Goal: Task Accomplishment & Management: Manage account settings

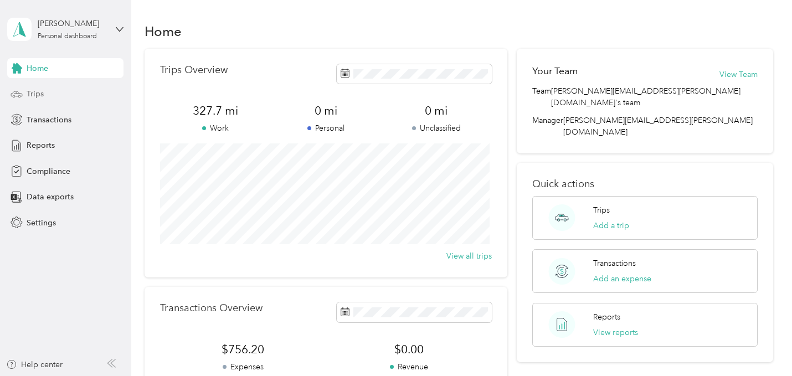
click at [37, 97] on span "Trips" at bounding box center [35, 94] width 17 height 12
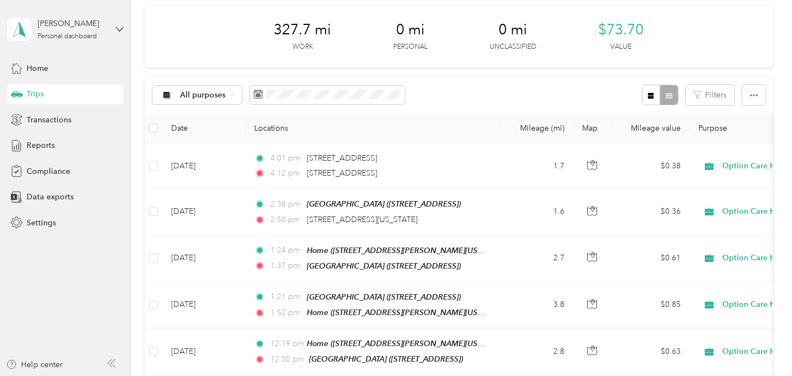
scroll to position [44, 0]
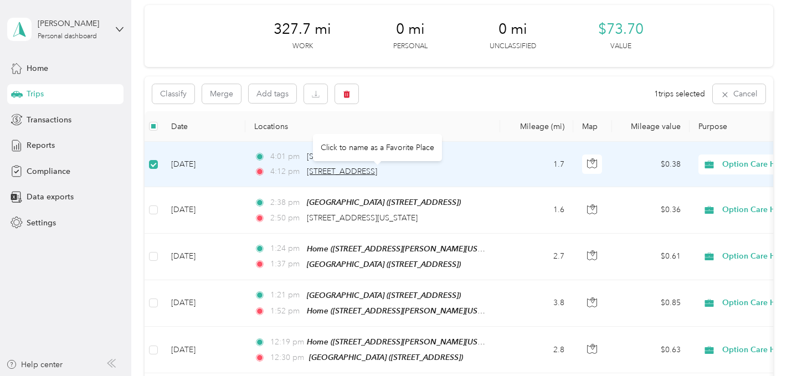
click at [328, 171] on span "[STREET_ADDRESS]" at bounding box center [342, 171] width 70 height 9
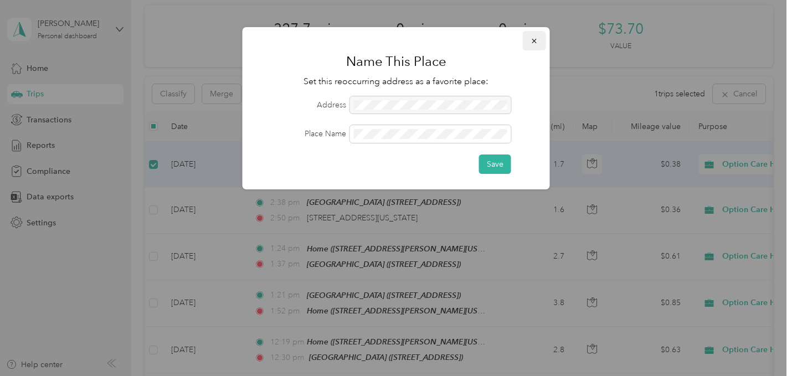
click at [534, 41] on icon "button" at bounding box center [534, 41] width 4 height 4
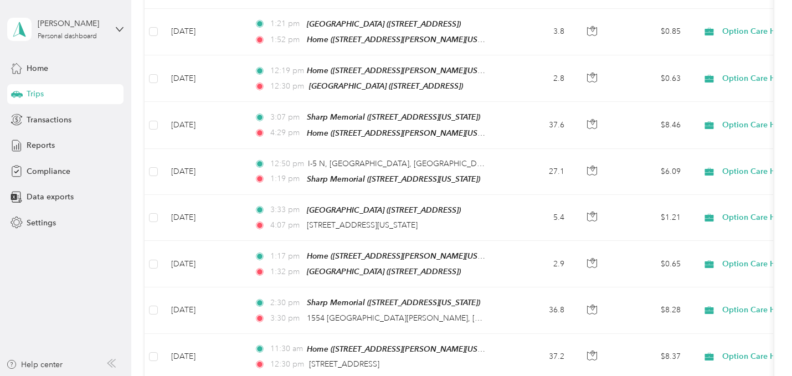
scroll to position [0, 0]
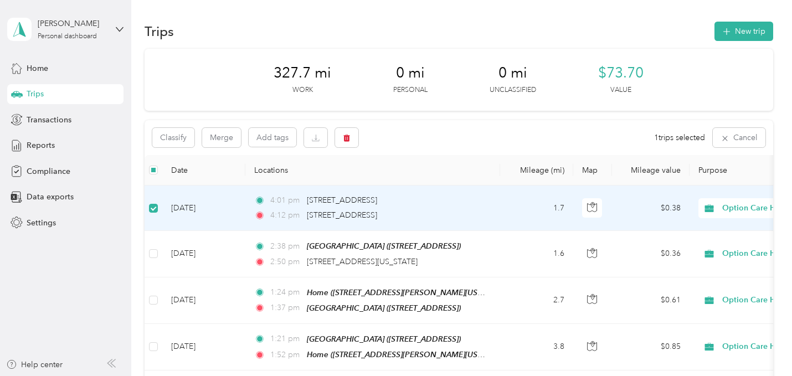
click at [213, 210] on td "[DATE]" at bounding box center [203, 208] width 83 height 45
click at [179, 203] on td "[DATE]" at bounding box center [203, 208] width 83 height 45
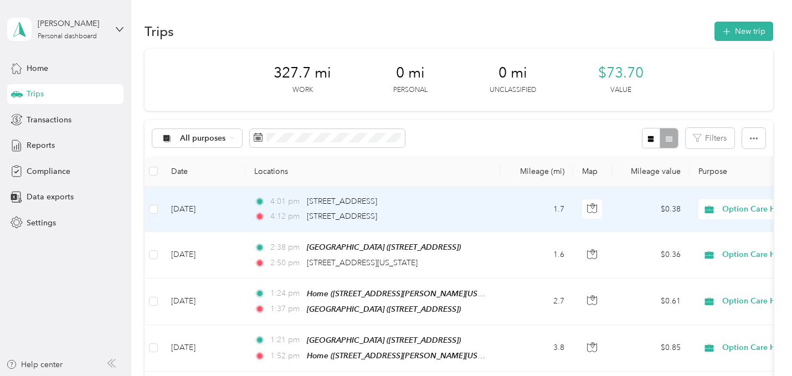
click at [194, 203] on td "[DATE]" at bounding box center [203, 209] width 83 height 45
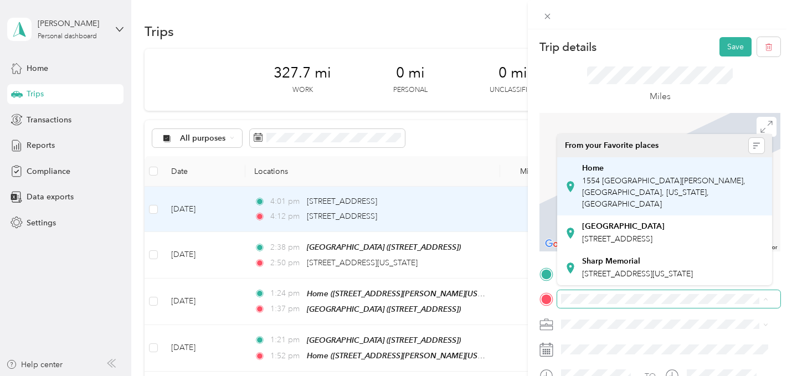
click at [672, 192] on span "1554 [GEOGRAPHIC_DATA][PERSON_NAME], [GEOGRAPHIC_DATA], [US_STATE], [GEOGRAPHIC…" at bounding box center [663, 192] width 163 height 33
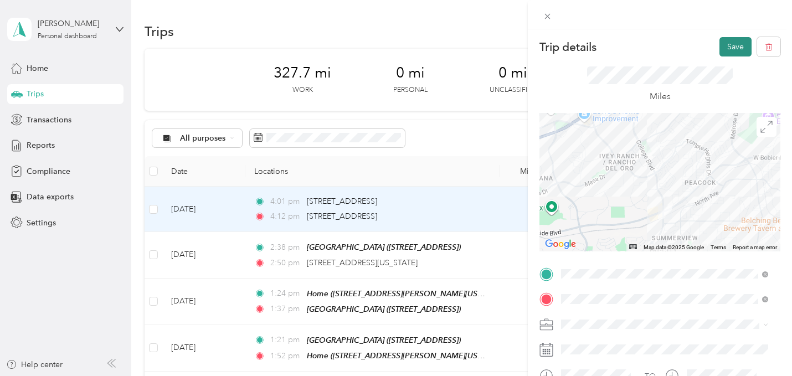
click at [726, 49] on button "Save" at bounding box center [736, 46] width 32 height 19
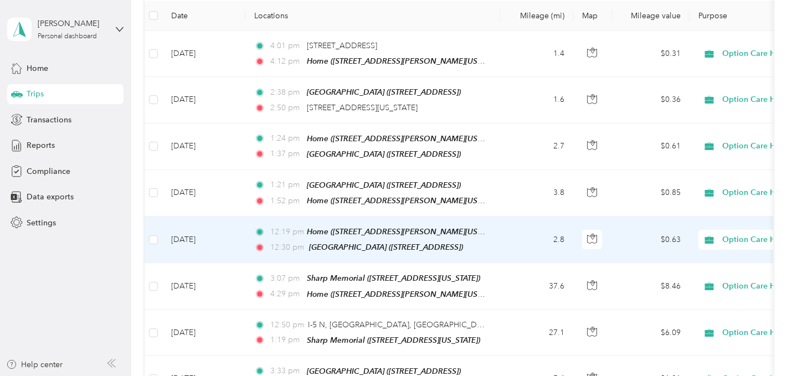
scroll to position [180, 0]
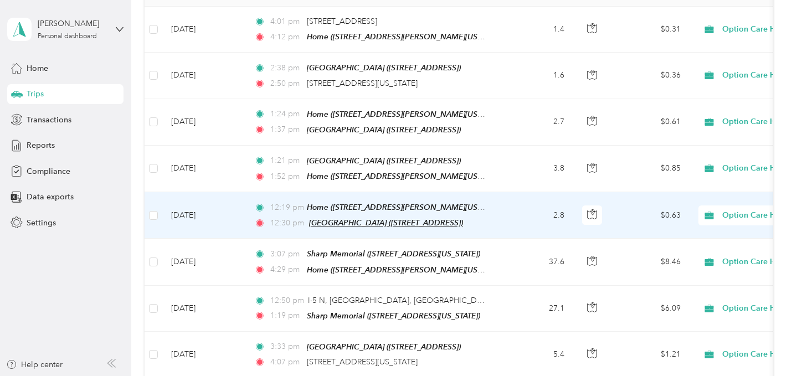
click at [350, 218] on span "[GEOGRAPHIC_DATA] ([STREET_ADDRESS])" at bounding box center [386, 222] width 154 height 9
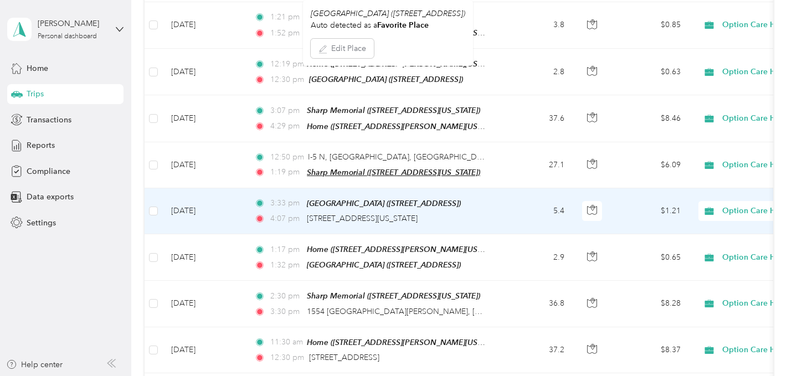
scroll to position [325, 0]
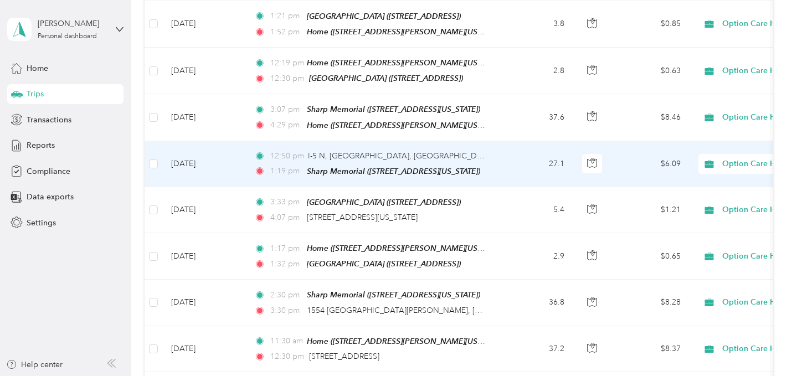
click at [213, 152] on td "[DATE]" at bounding box center [203, 164] width 83 height 46
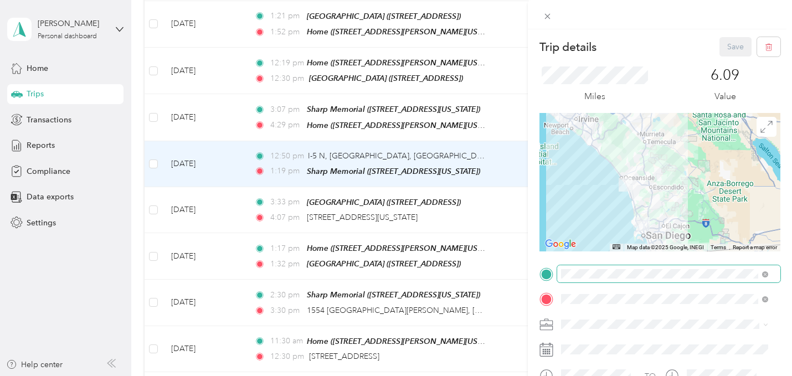
click at [768, 275] on span at bounding box center [668, 274] width 223 height 18
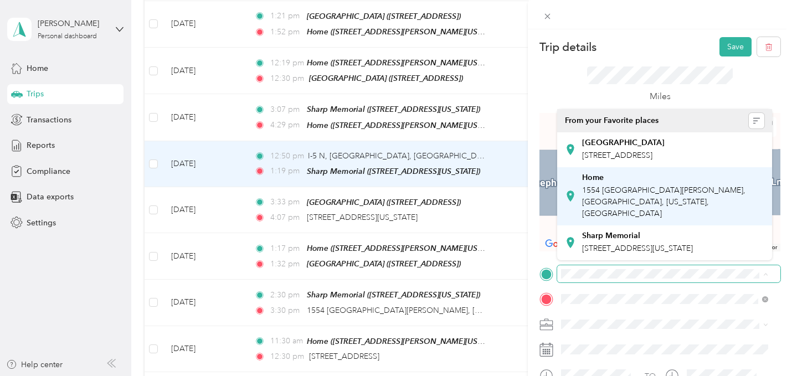
click at [655, 198] on span "1554 [GEOGRAPHIC_DATA][PERSON_NAME], [GEOGRAPHIC_DATA], [US_STATE], [GEOGRAPHIC…" at bounding box center [663, 202] width 163 height 33
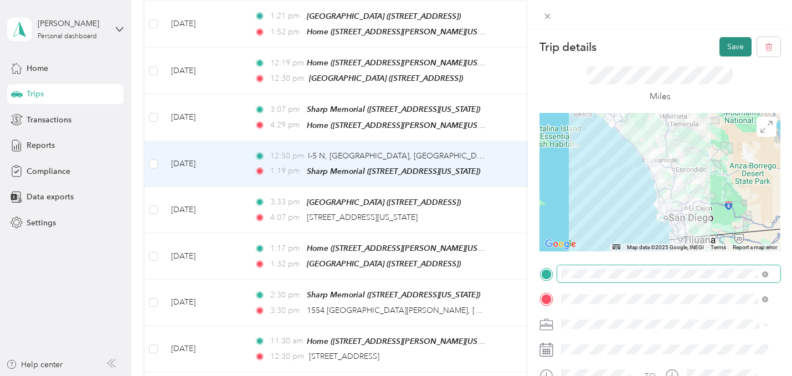
click at [724, 43] on button "Save" at bounding box center [736, 46] width 32 height 19
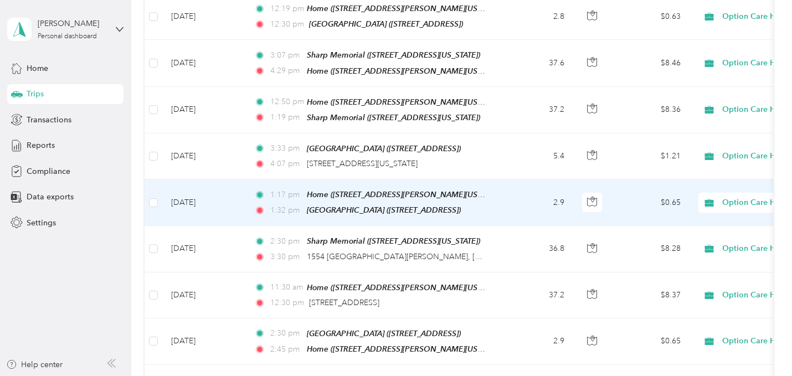
scroll to position [379, 0]
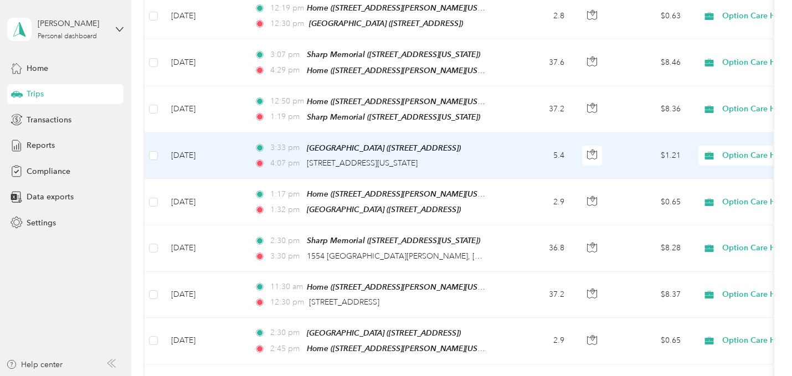
click at [206, 151] on td "[DATE]" at bounding box center [203, 156] width 83 height 46
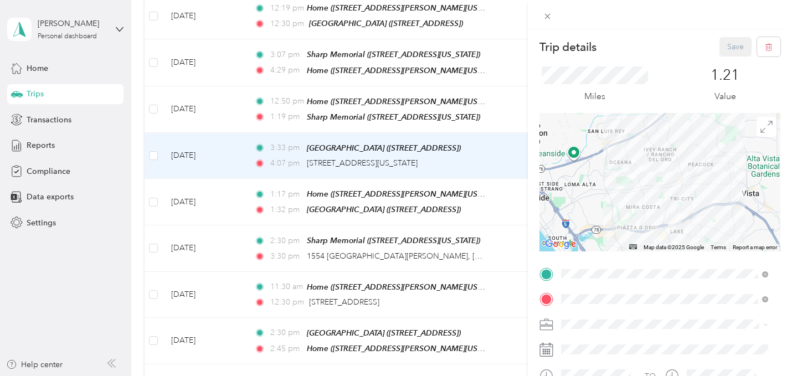
click at [648, 188] on span "1554 [GEOGRAPHIC_DATA][PERSON_NAME], [GEOGRAPHIC_DATA], [US_STATE], [GEOGRAPHIC…" at bounding box center [663, 192] width 163 height 33
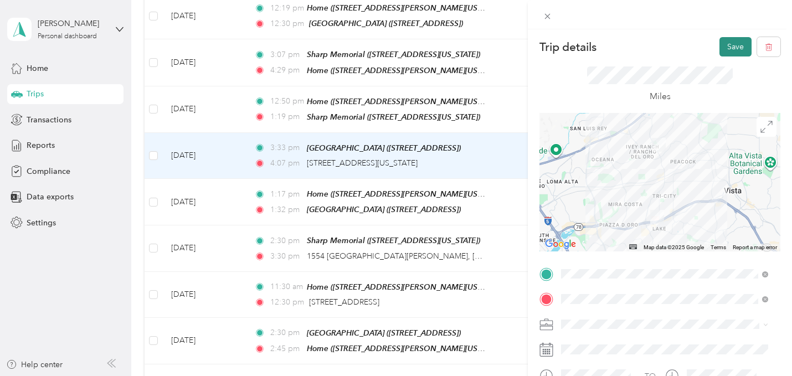
click at [725, 47] on button "Save" at bounding box center [736, 46] width 32 height 19
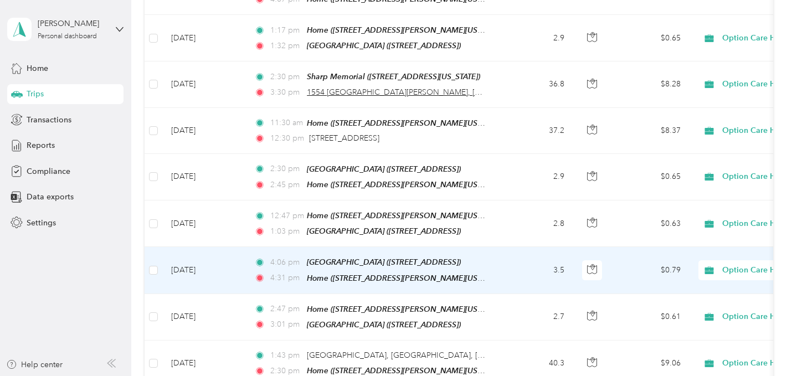
scroll to position [545, 0]
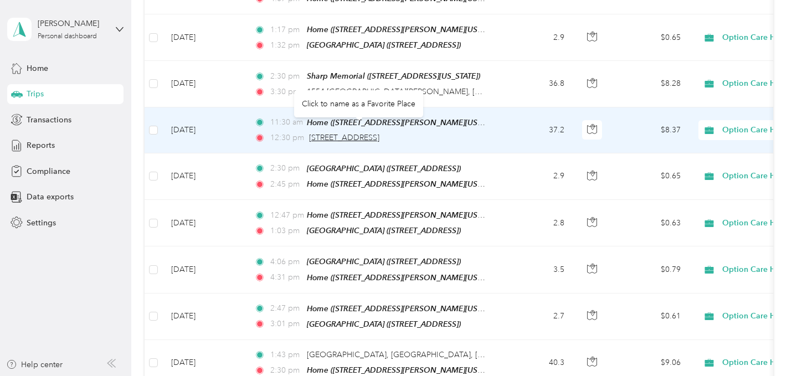
click at [379, 133] on span "[STREET_ADDRESS]" at bounding box center [344, 137] width 70 height 9
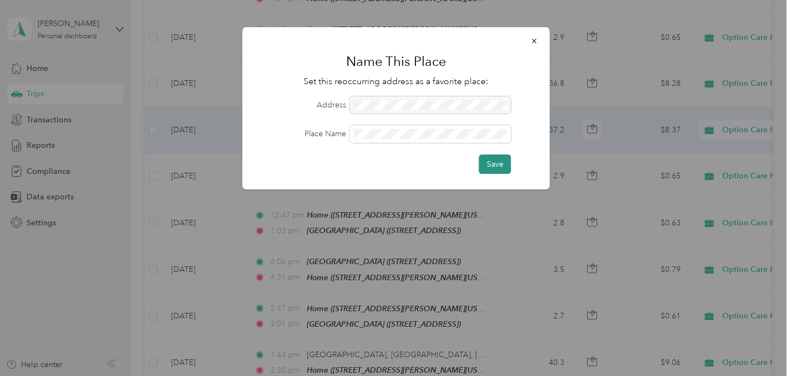
click at [496, 162] on button "Save" at bounding box center [495, 164] width 32 height 19
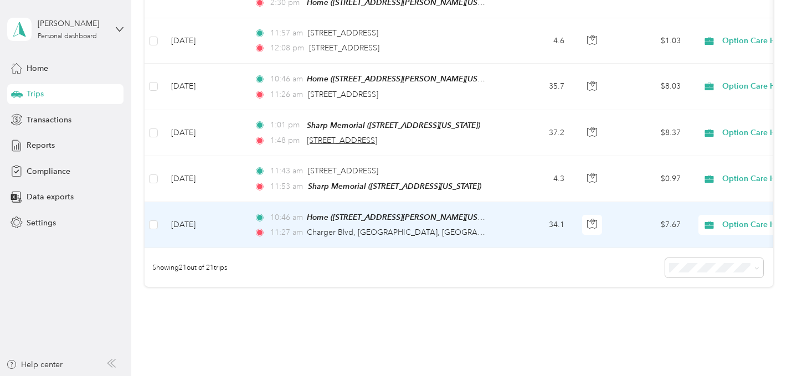
scroll to position [915, 0]
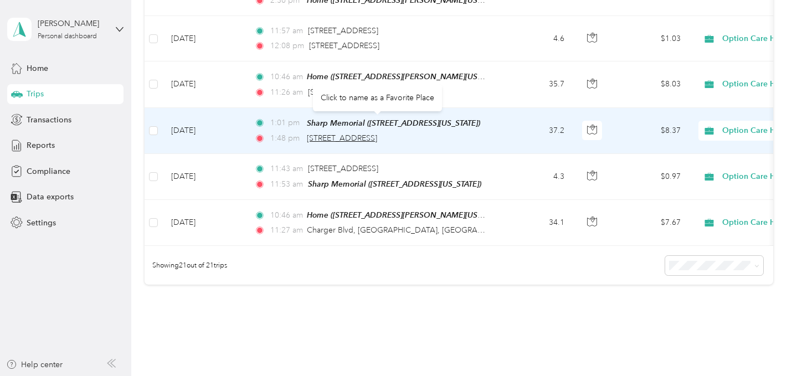
click at [329, 133] on span "[STREET_ADDRESS]" at bounding box center [342, 137] width 70 height 9
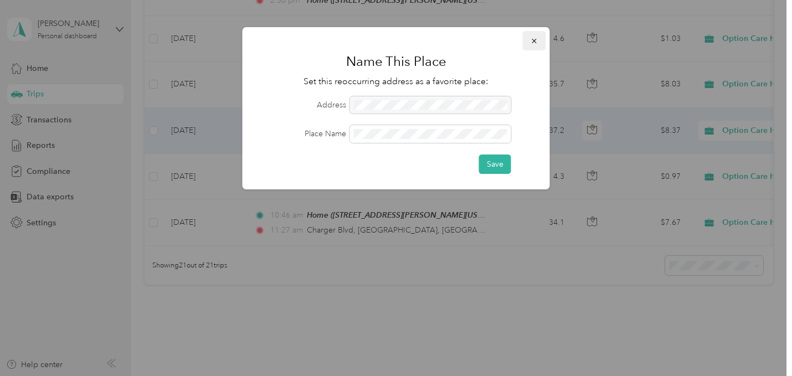
click at [531, 43] on icon "button" at bounding box center [535, 41] width 8 height 8
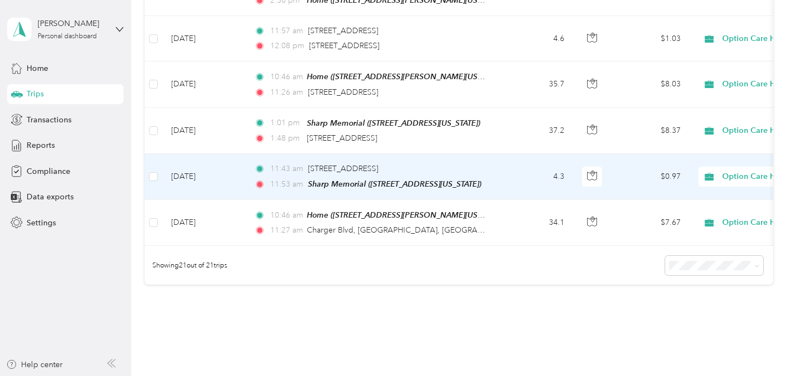
click at [197, 154] on td "[DATE]" at bounding box center [203, 177] width 83 height 46
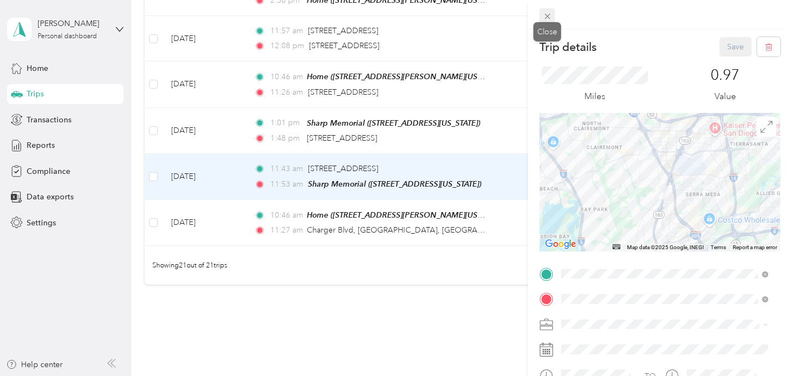
click at [549, 18] on icon at bounding box center [547, 16] width 9 height 9
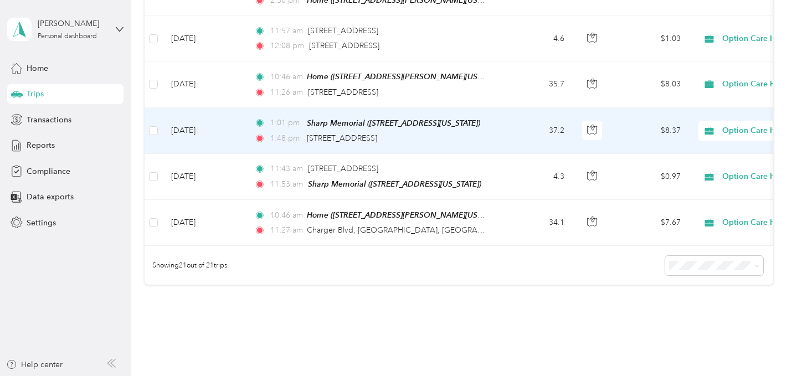
click at [173, 117] on td "[DATE]" at bounding box center [203, 131] width 83 height 46
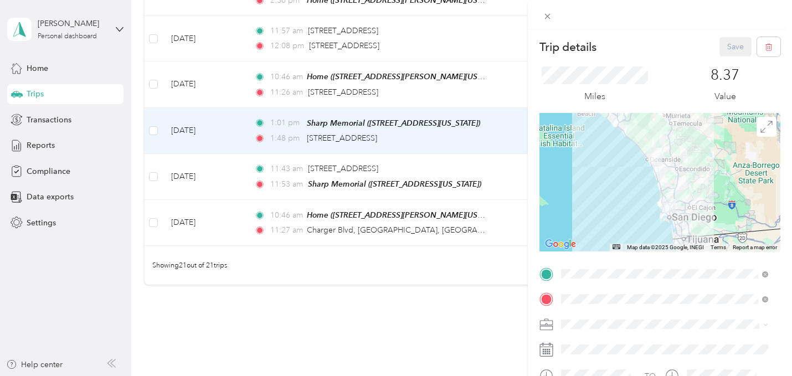
click at [590, 173] on div "Home [STREET_ADDRESS][PERSON_NAME][US_STATE]" at bounding box center [673, 186] width 182 height 47
click at [723, 38] on button "Save" at bounding box center [736, 46] width 32 height 19
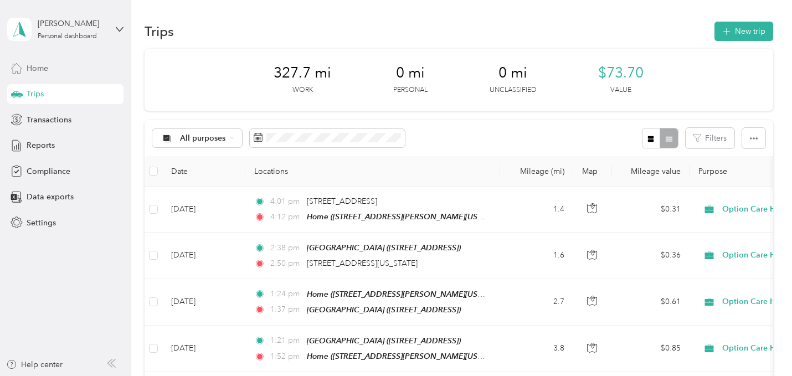
click at [35, 76] on div "Home" at bounding box center [65, 68] width 116 height 20
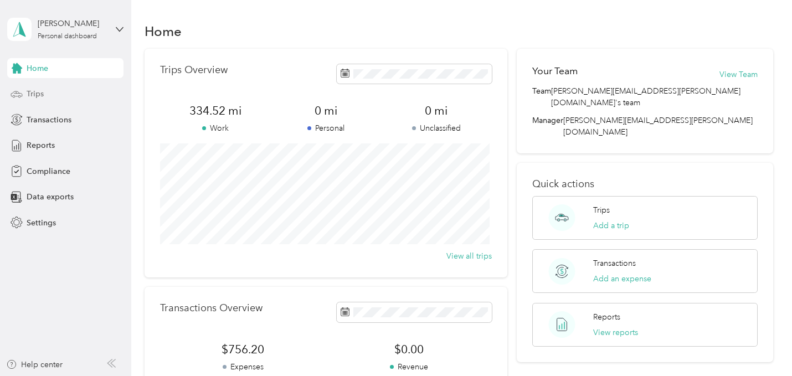
click at [47, 95] on div "Trips" at bounding box center [65, 94] width 116 height 20
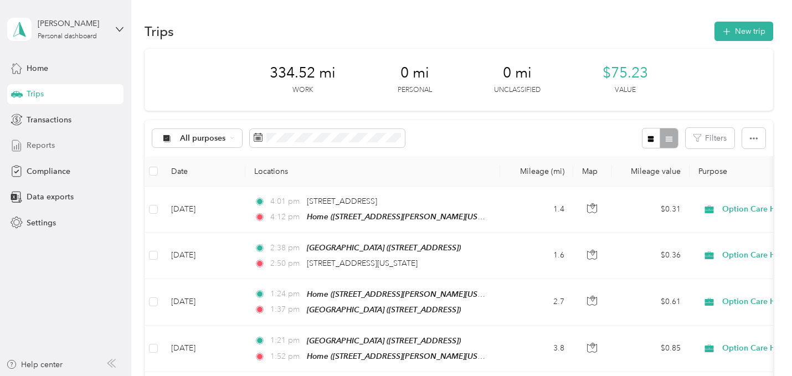
click at [49, 151] on span "Reports" at bounding box center [41, 146] width 28 height 12
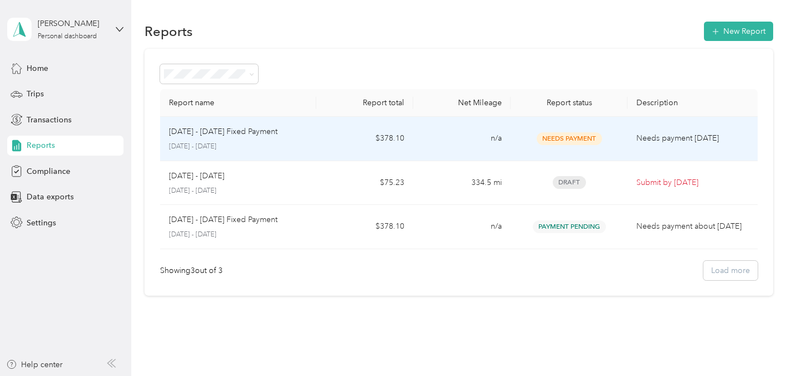
click at [570, 137] on span "Needs Payment" at bounding box center [569, 138] width 65 height 13
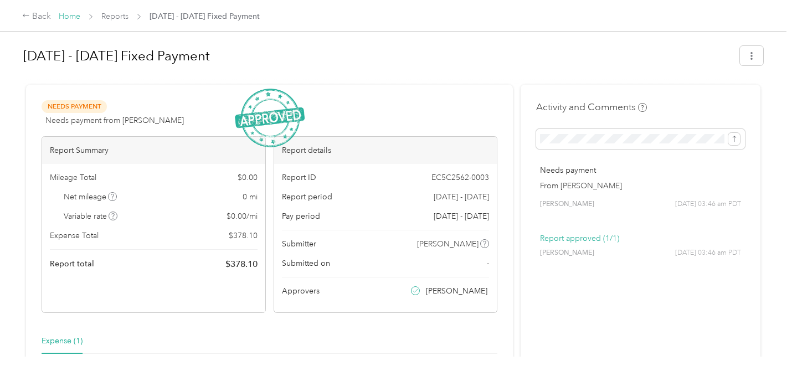
click at [67, 16] on link "Home" at bounding box center [70, 16] width 22 height 9
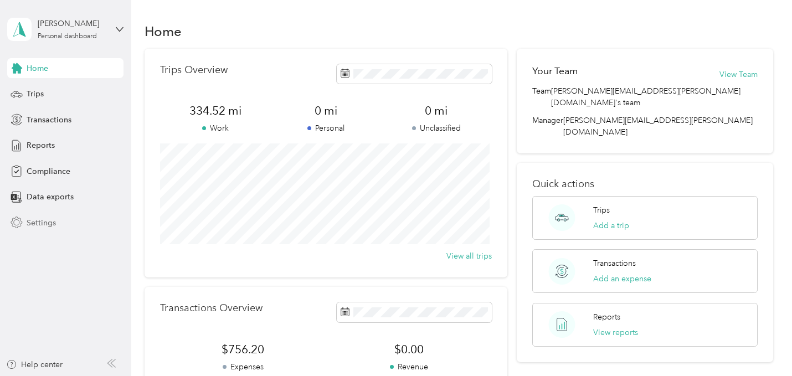
click at [49, 215] on div "Settings" at bounding box center [65, 223] width 116 height 20
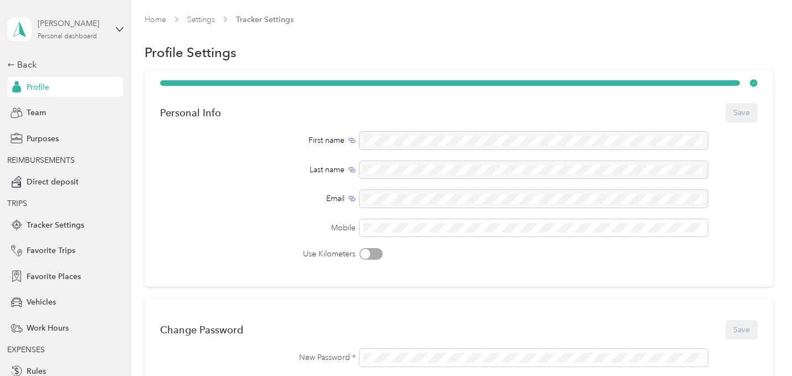
click at [95, 27] on div "[PERSON_NAME]" at bounding box center [72, 24] width 69 height 12
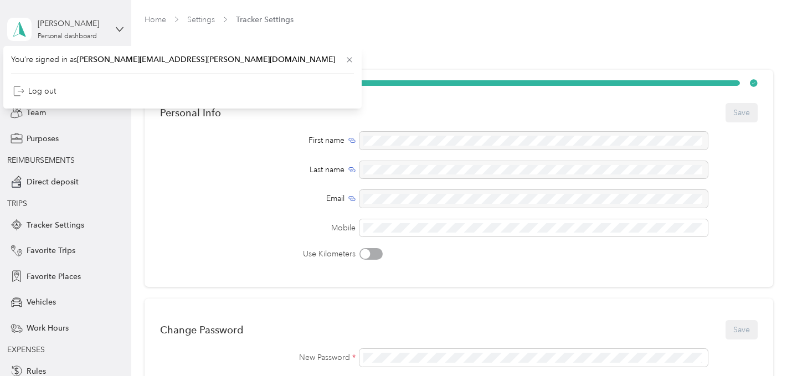
click at [111, 28] on div "[PERSON_NAME] Personal dashboard" at bounding box center [65, 29] width 116 height 39
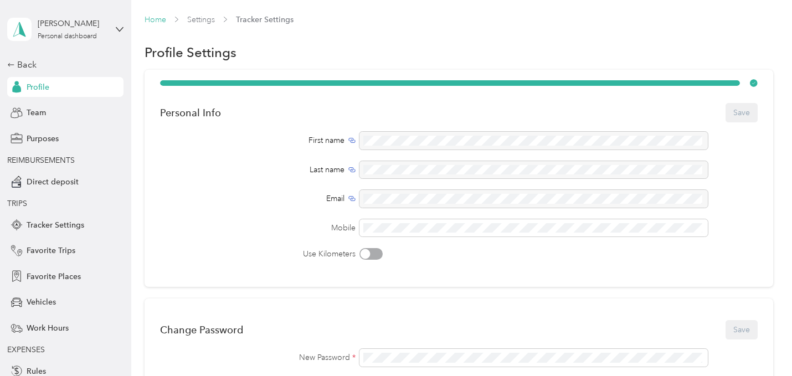
click at [162, 16] on link "Home" at bounding box center [156, 19] width 22 height 9
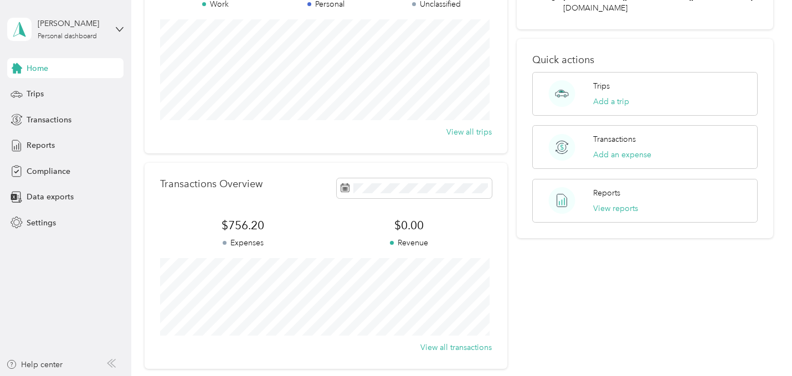
scroll to position [231, 0]
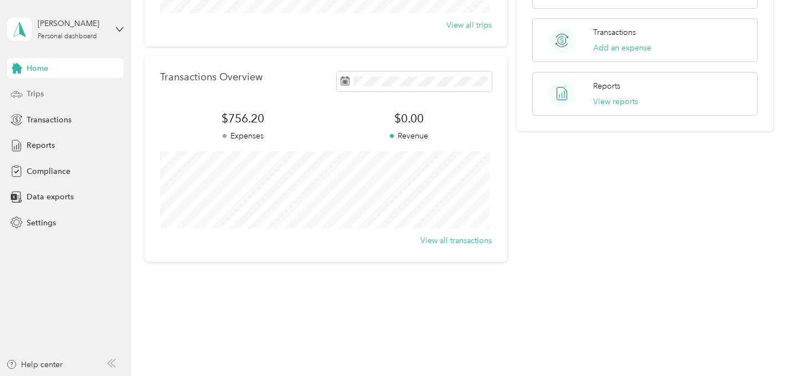
click at [37, 93] on span "Trips" at bounding box center [35, 94] width 17 height 12
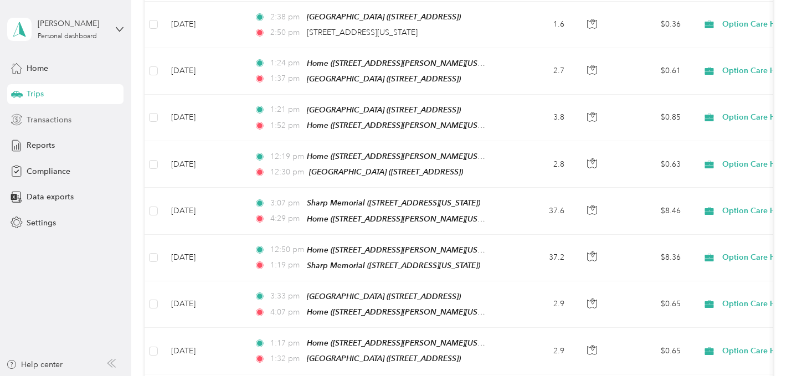
click at [43, 121] on span "Transactions" at bounding box center [49, 120] width 45 height 12
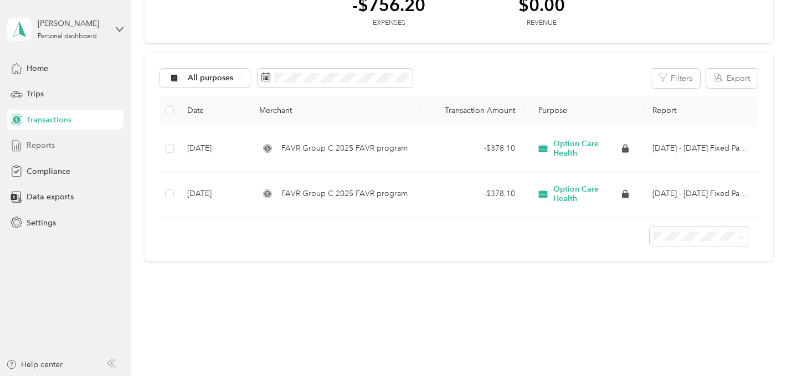
scroll to position [69, 0]
click at [44, 140] on span "Reports" at bounding box center [41, 146] width 28 height 12
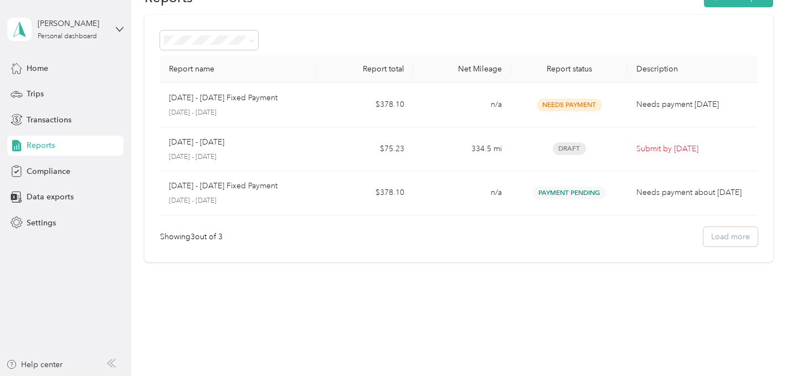
scroll to position [34, 0]
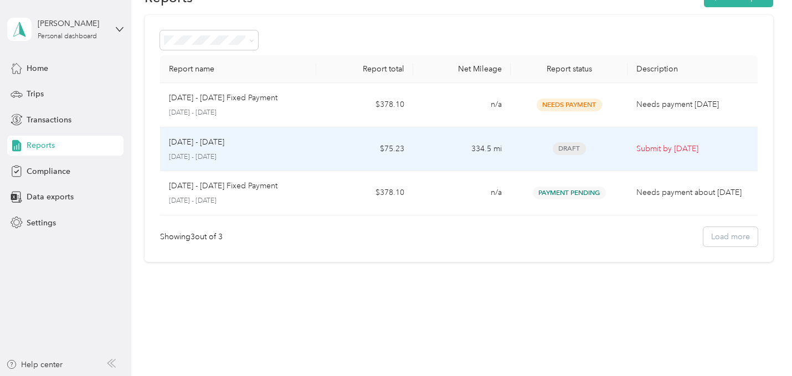
click at [322, 146] on td "$75.23" at bounding box center [364, 149] width 97 height 44
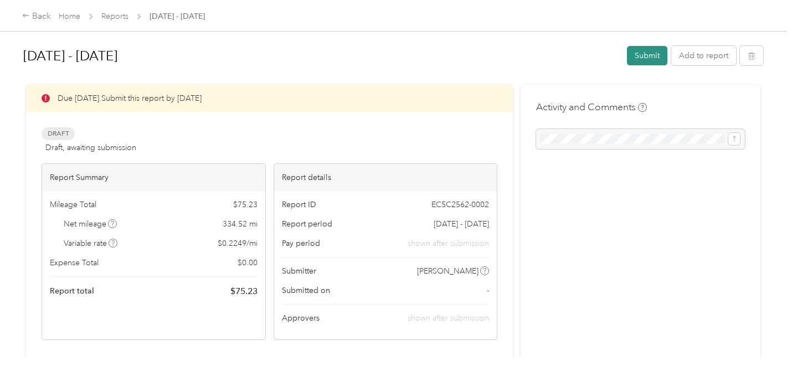
click at [649, 59] on button "Submit" at bounding box center [647, 55] width 40 height 19
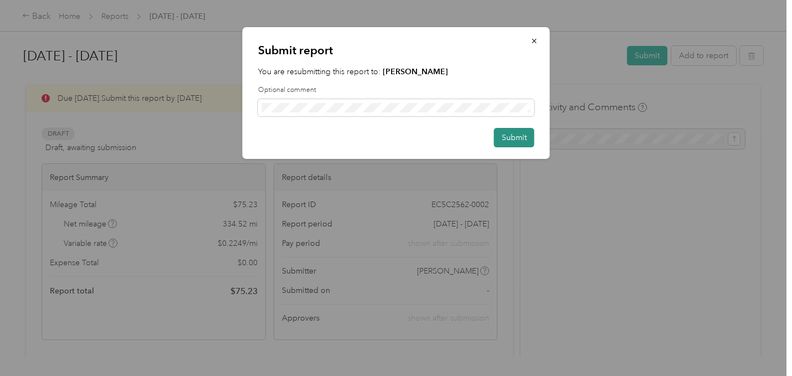
click at [513, 144] on button "Submit" at bounding box center [514, 137] width 40 height 19
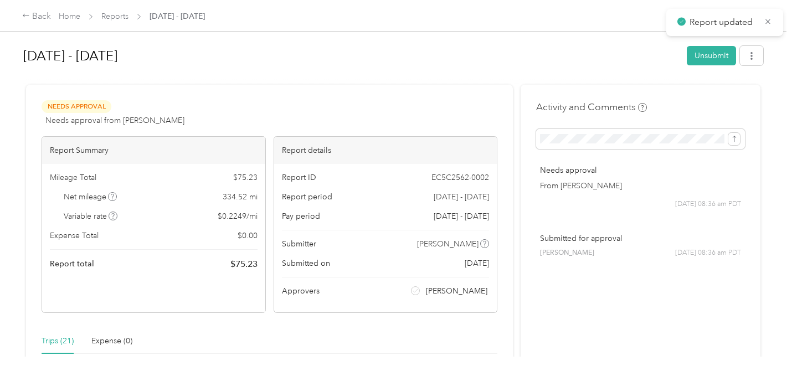
click at [81, 12] on div "Home Reports [DATE] - [DATE]" at bounding box center [132, 17] width 146 height 12
click at [71, 16] on link "Home" at bounding box center [70, 16] width 22 height 9
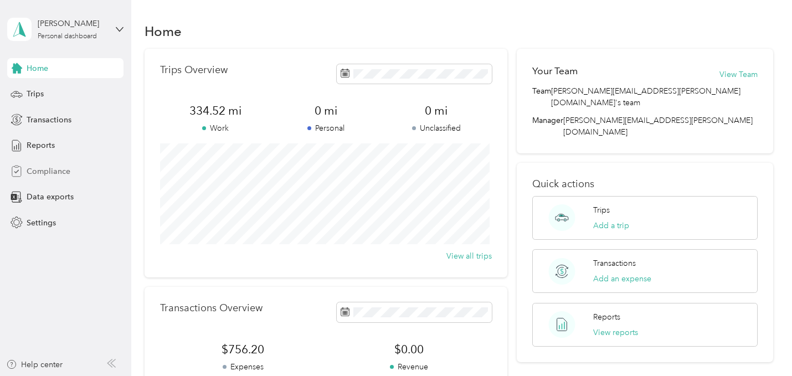
click at [45, 166] on span "Compliance" at bounding box center [49, 172] width 44 height 12
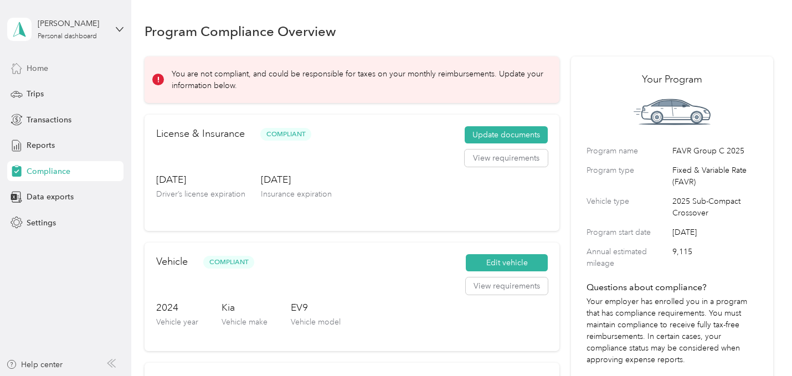
click at [28, 69] on span "Home" at bounding box center [38, 69] width 22 height 12
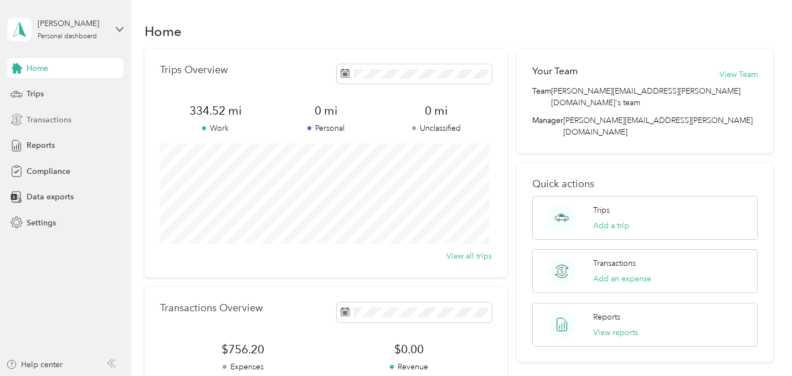
click at [33, 125] on span "Transactions" at bounding box center [49, 120] width 45 height 12
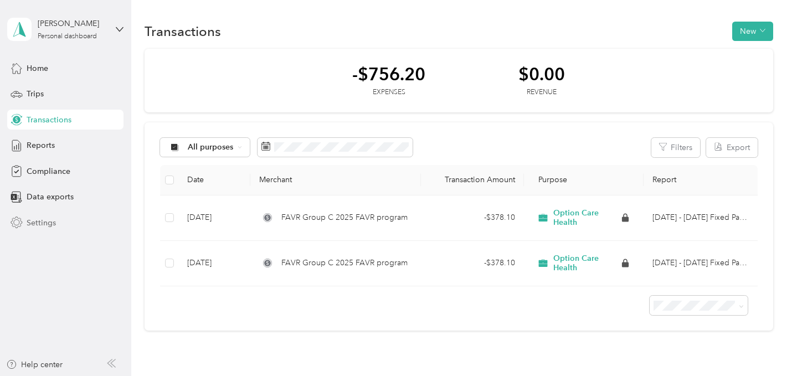
click at [29, 229] on div "Settings" at bounding box center [65, 223] width 116 height 20
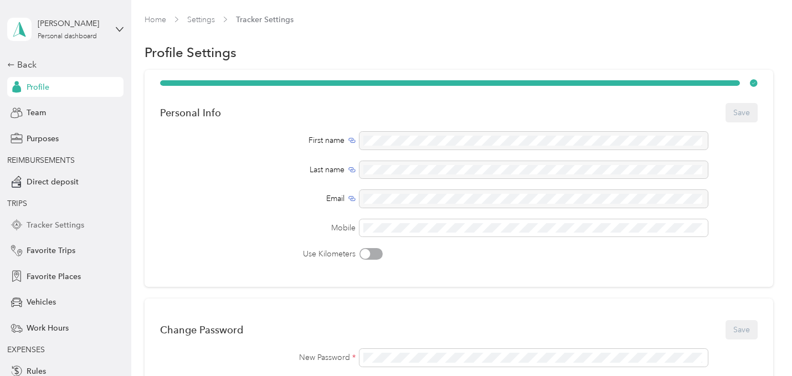
scroll to position [75, 0]
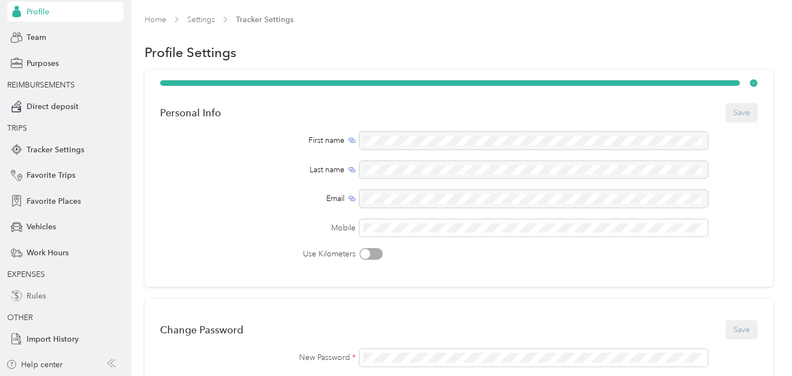
click at [27, 290] on span "Rules" at bounding box center [36, 296] width 19 height 12
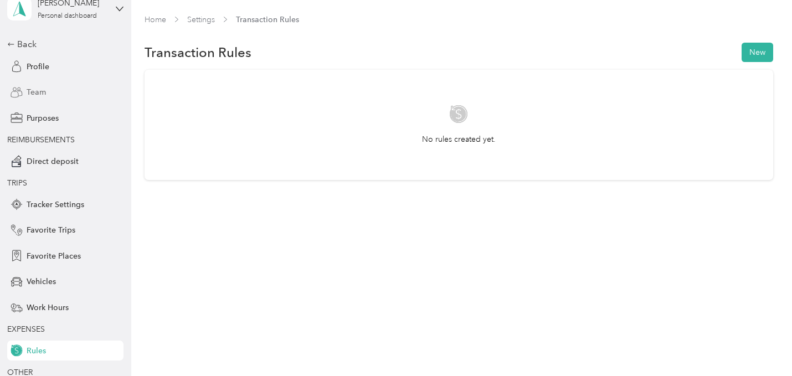
scroll to position [19, 0]
click at [38, 65] on span "Profile" at bounding box center [38, 69] width 23 height 12
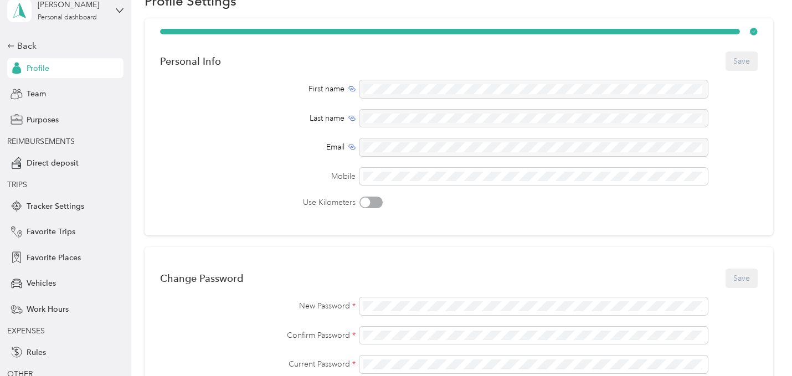
scroll to position [3, 0]
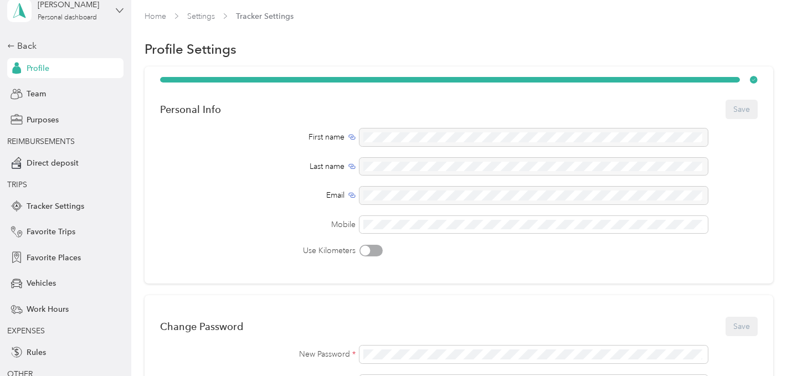
click at [116, 9] on icon at bounding box center [120, 11] width 8 height 8
click at [156, 19] on link "Home" at bounding box center [156, 16] width 22 height 9
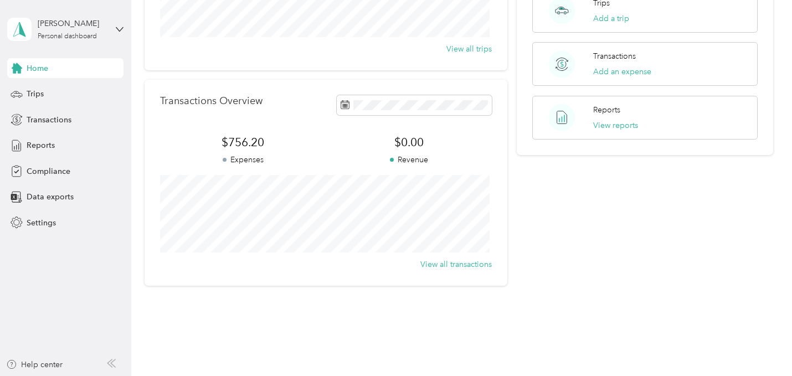
scroll to position [231, 0]
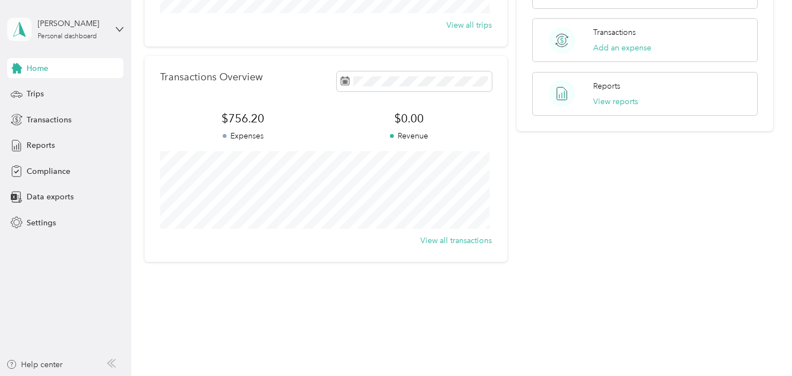
click at [26, 26] on icon at bounding box center [19, 30] width 17 height 16
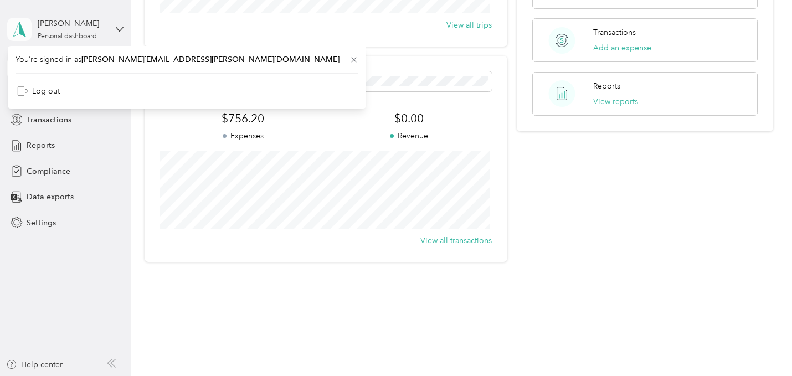
click at [19, 23] on icon at bounding box center [20, 29] width 12 height 14
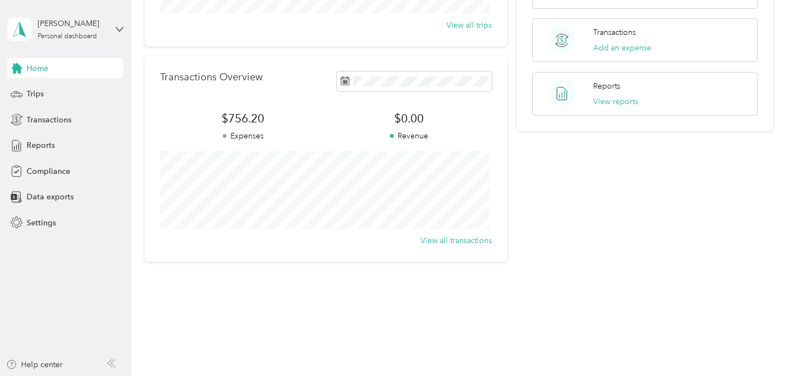
click at [43, 69] on span "Home" at bounding box center [38, 69] width 22 height 12
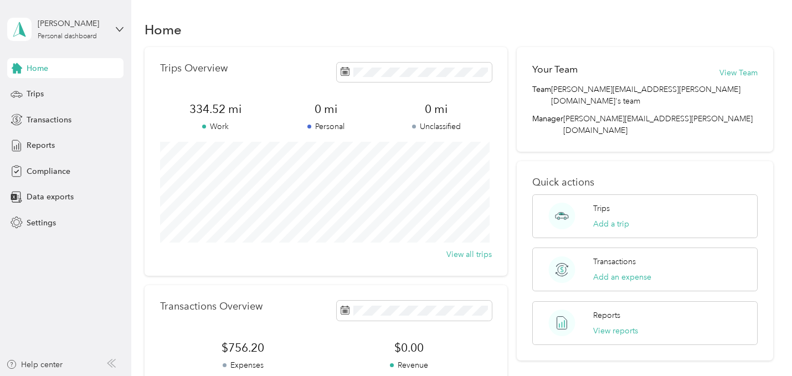
scroll to position [0, 0]
click at [39, 90] on span "Trips" at bounding box center [35, 94] width 17 height 12
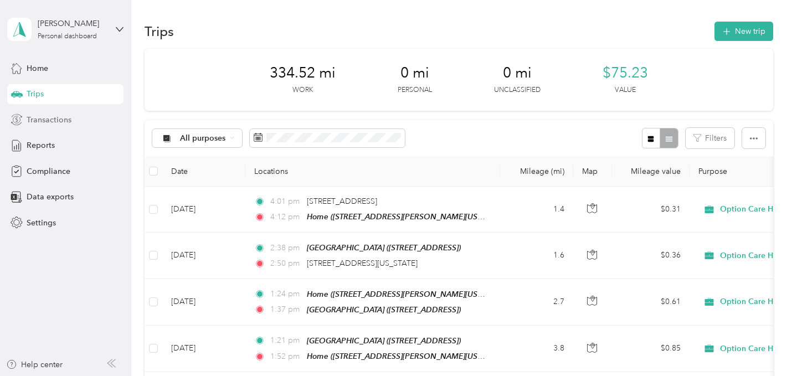
click at [26, 119] on div "Transactions" at bounding box center [65, 120] width 116 height 20
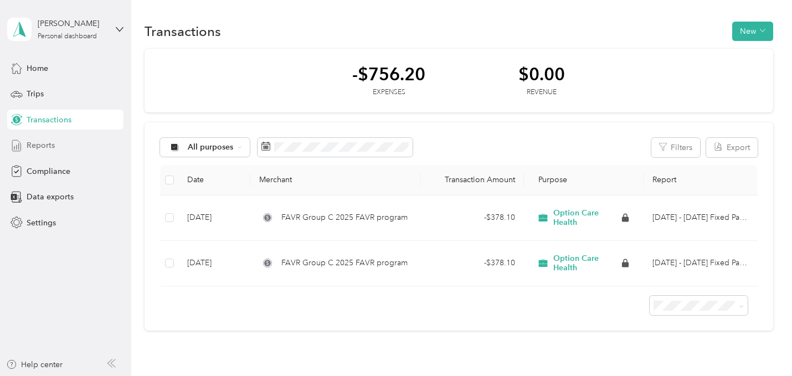
click at [38, 139] on div "Reports" at bounding box center [65, 146] width 116 height 20
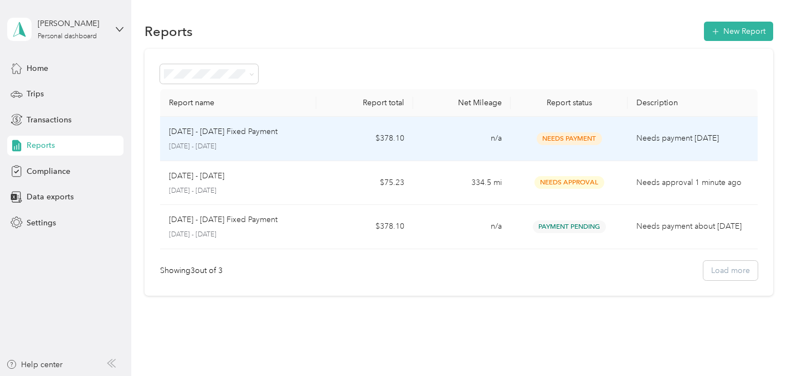
click at [574, 141] on span "Needs Payment" at bounding box center [569, 138] width 65 height 13
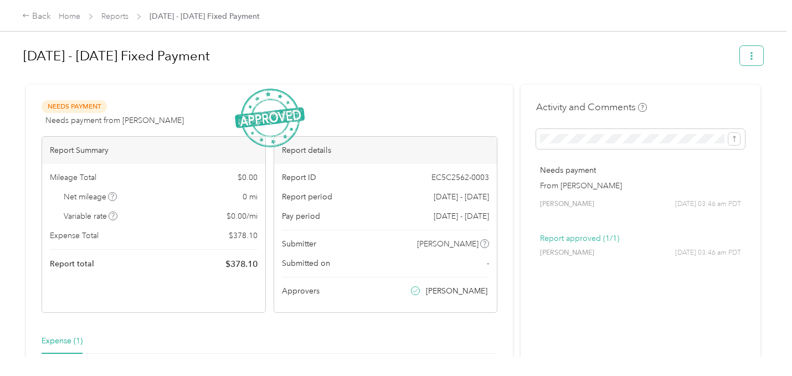
click at [750, 50] on button "button" at bounding box center [751, 55] width 23 height 19
drag, startPoint x: 453, startPoint y: 93, endPoint x: 76, endPoint y: 19, distance: 383.3
click at [76, 19] on link "Home" at bounding box center [70, 16] width 22 height 9
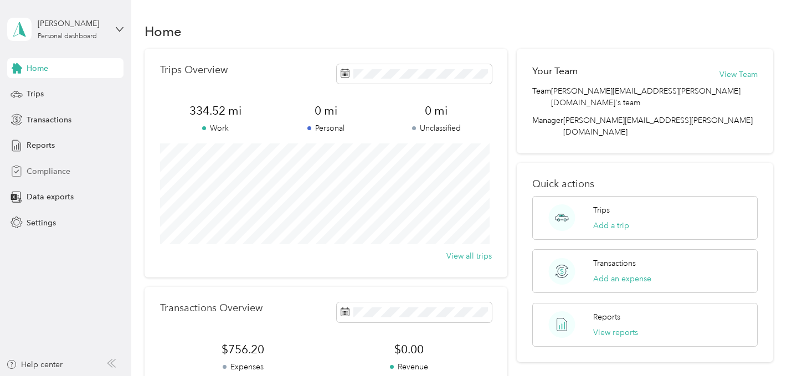
click at [58, 166] on span "Compliance" at bounding box center [49, 172] width 44 height 12
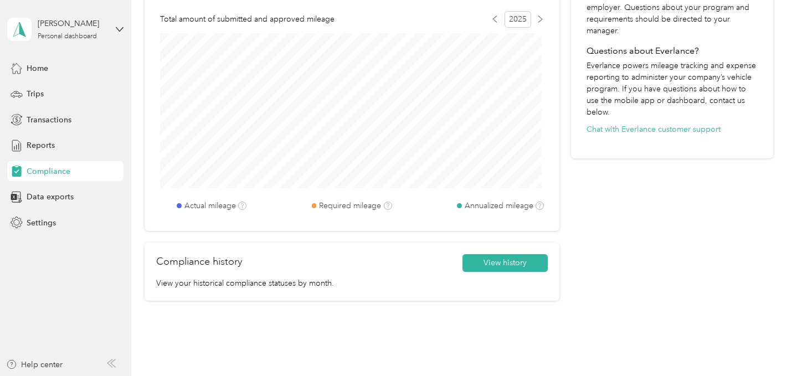
scroll to position [453, 0]
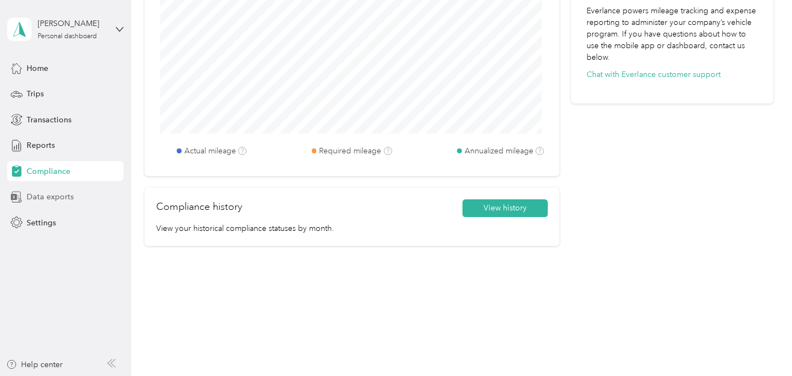
click at [42, 201] on span "Data exports" at bounding box center [50, 197] width 47 height 12
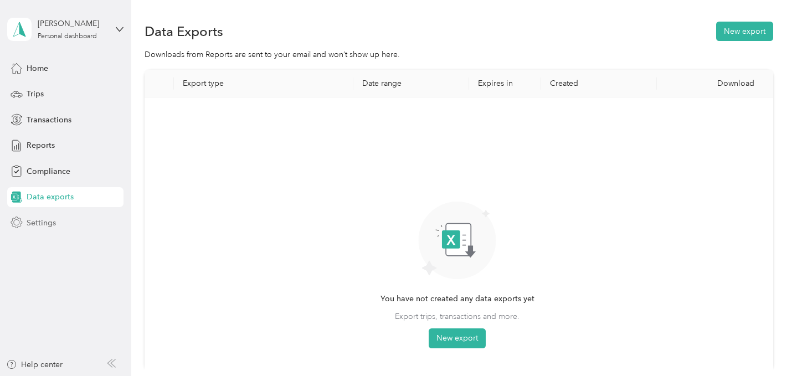
click at [47, 225] on span "Settings" at bounding box center [41, 223] width 29 height 12
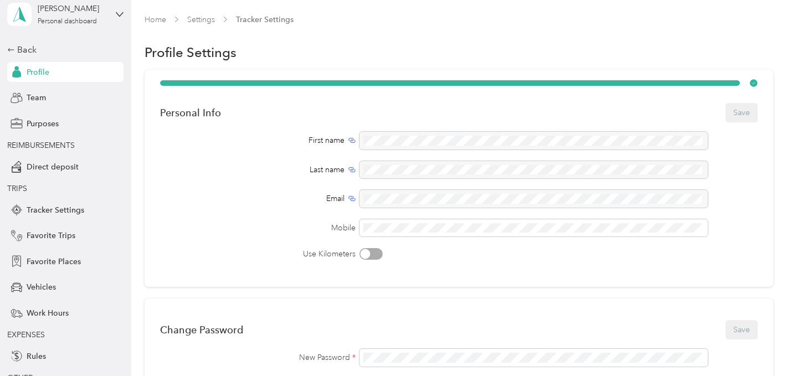
scroll to position [16, 0]
click at [41, 162] on span "Direct deposit" at bounding box center [53, 167] width 52 height 12
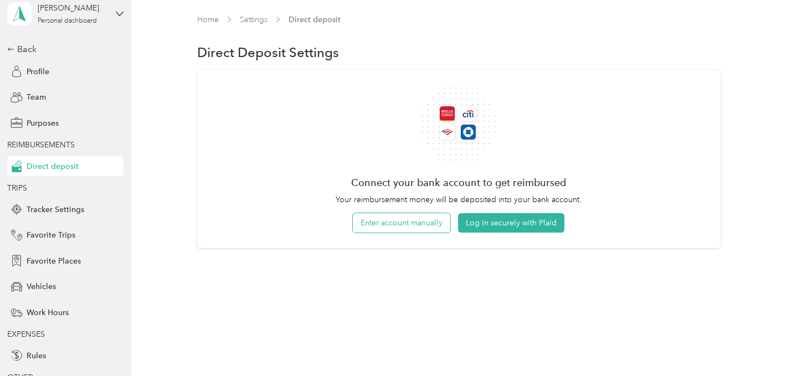
click at [417, 226] on button "Enter account manually" at bounding box center [401, 222] width 97 height 19
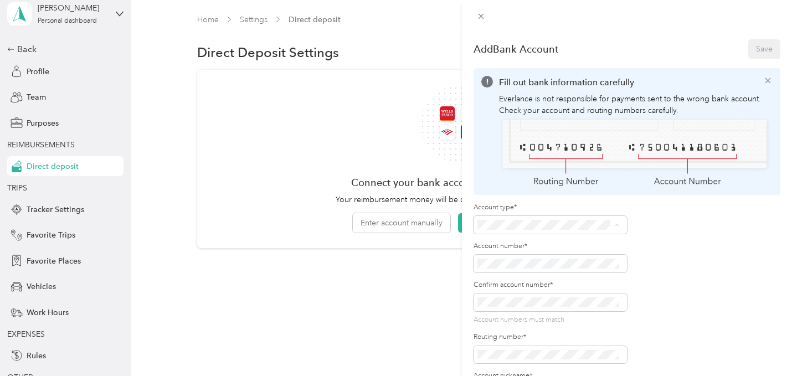
click at [498, 237] on div "Checking" at bounding box center [547, 243] width 133 height 12
click at [501, 251] on div "Account number*" at bounding box center [550, 257] width 153 height 31
click at [501, 255] on span at bounding box center [550, 264] width 153 height 18
click at [505, 269] on span at bounding box center [550, 264] width 153 height 18
click at [757, 44] on button "Save" at bounding box center [764, 48] width 32 height 19
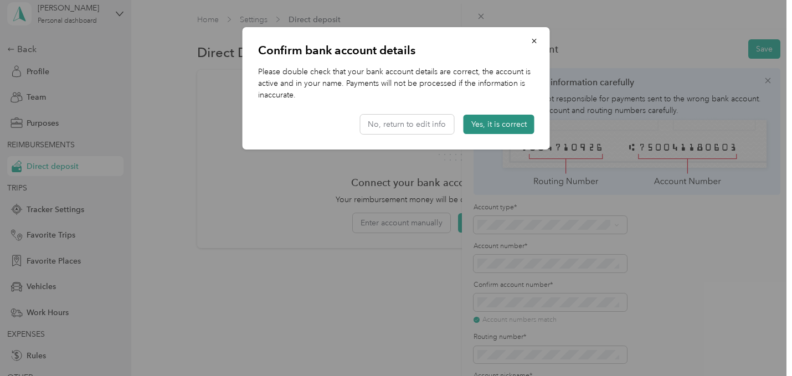
click at [516, 126] on button "Yes, it is correct" at bounding box center [499, 124] width 71 height 19
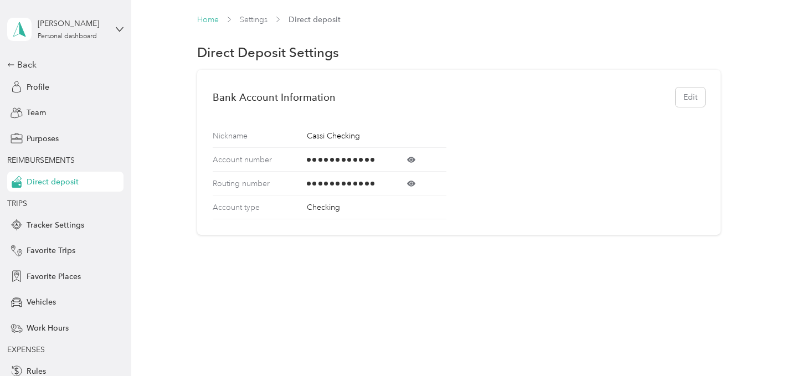
click at [215, 18] on link "Home" at bounding box center [208, 19] width 22 height 9
